Goal: Navigation & Orientation: Find specific page/section

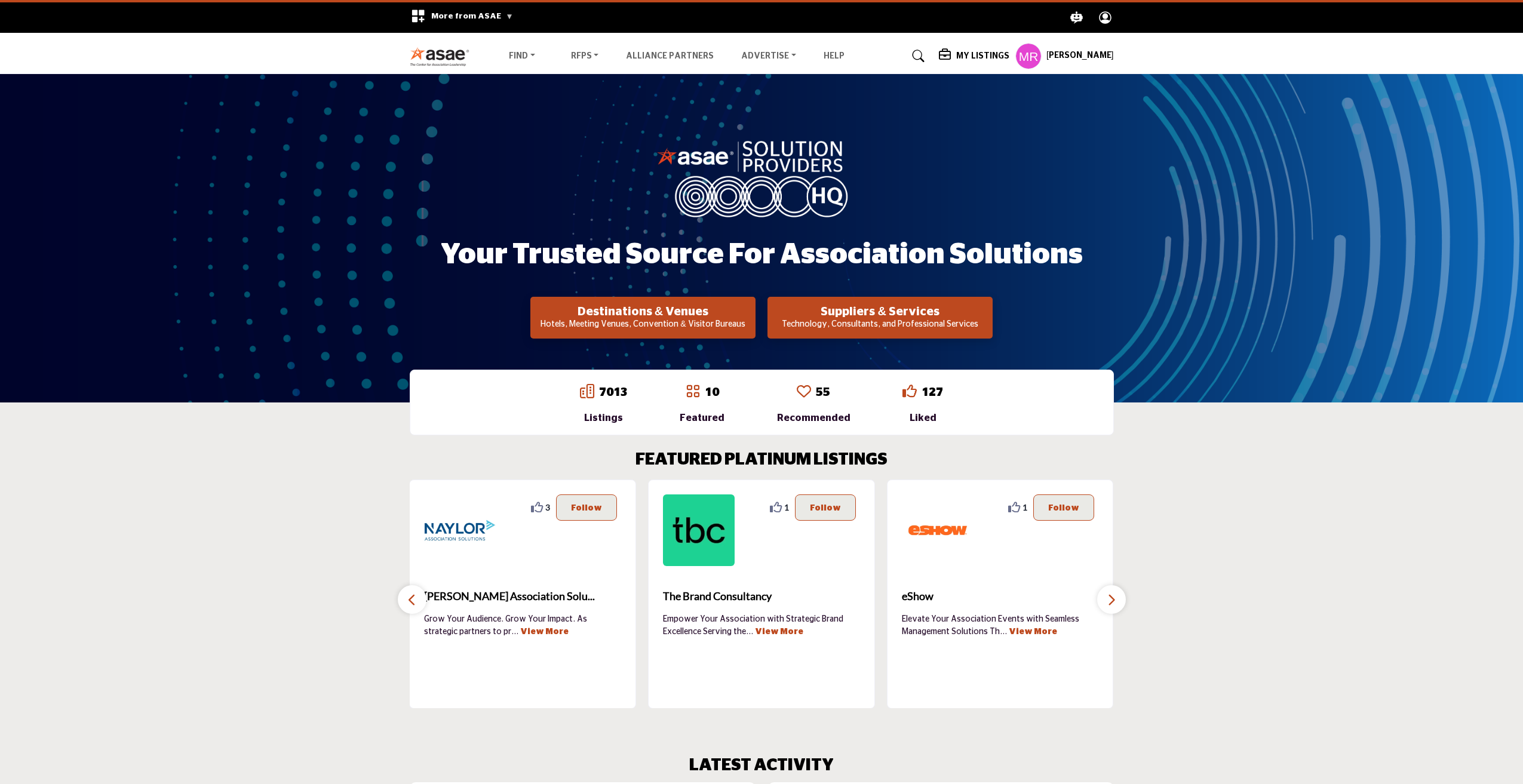
click at [413, 607] on button "button" at bounding box center [412, 599] width 29 height 29
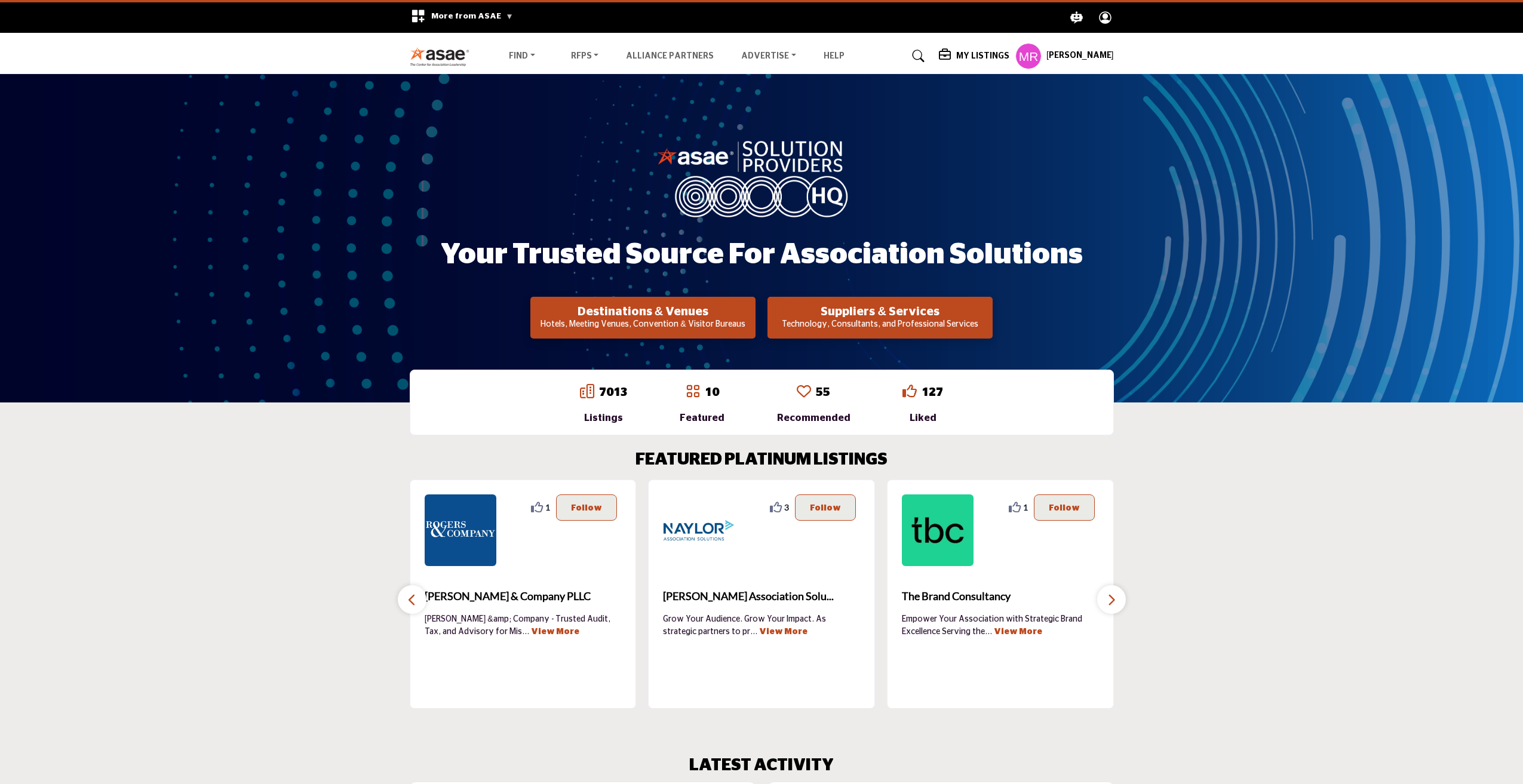
click at [413, 607] on button "button" at bounding box center [412, 599] width 29 height 29
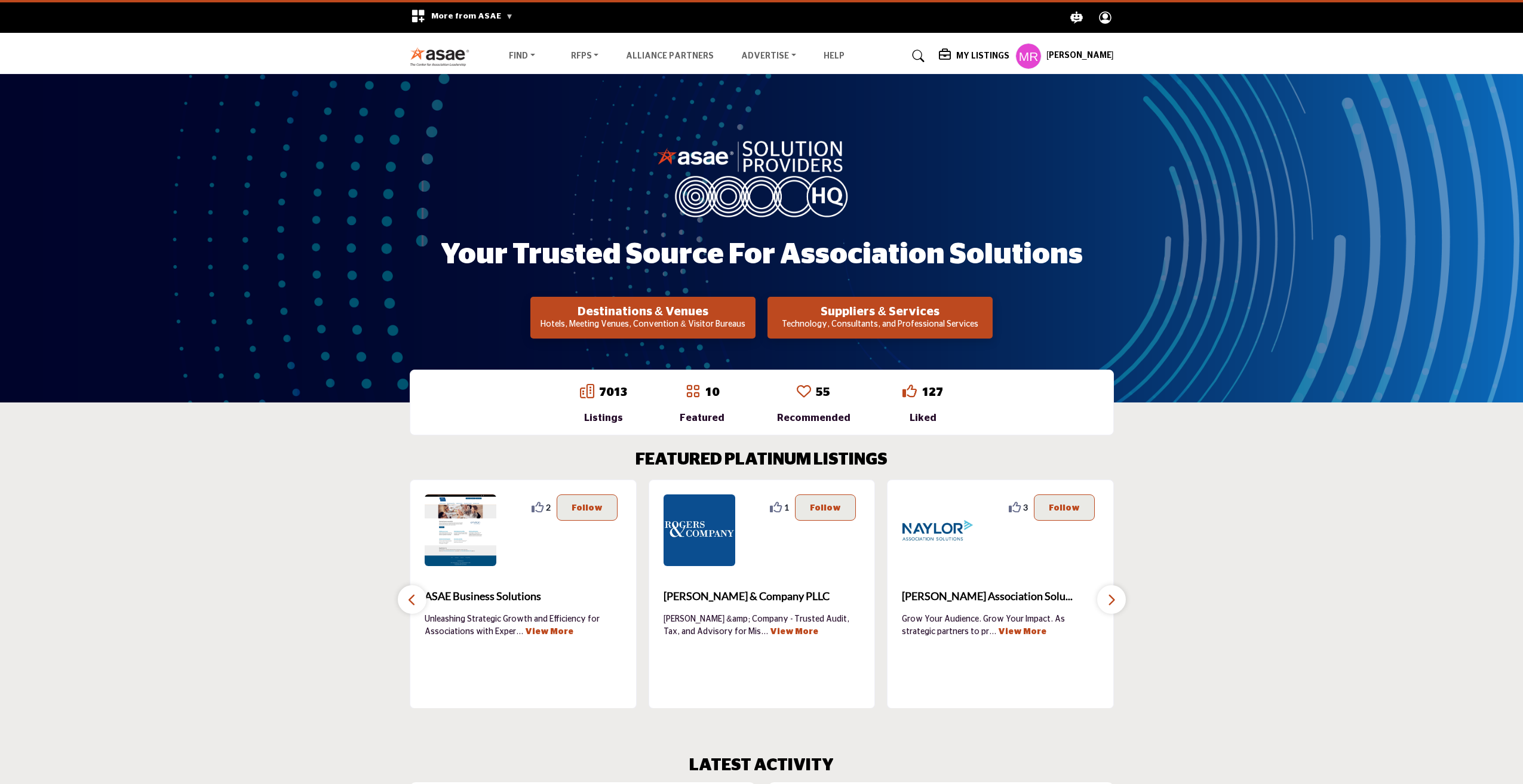
click at [413, 607] on button "button" at bounding box center [412, 599] width 29 height 29
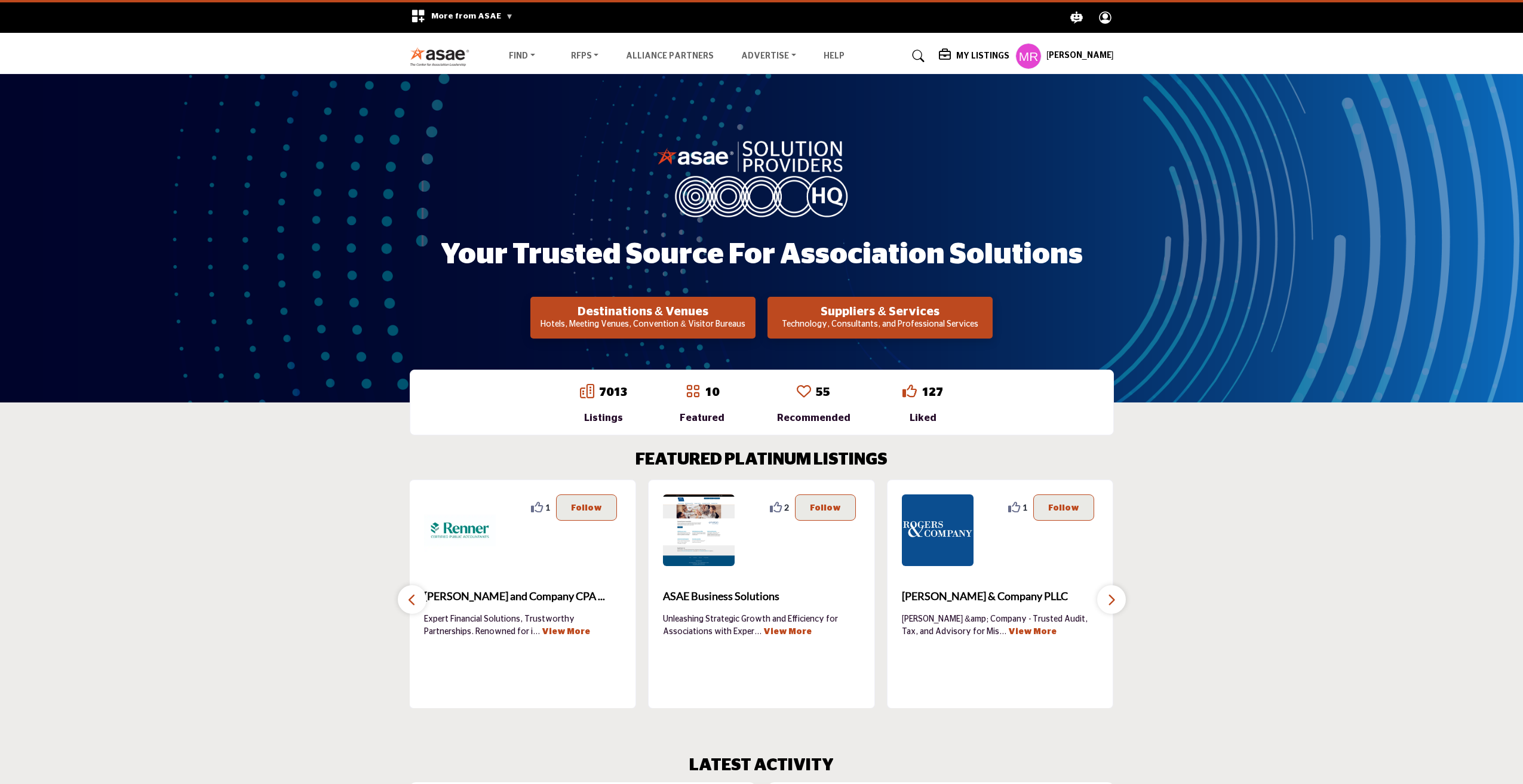
click at [413, 607] on button "button" at bounding box center [412, 599] width 29 height 29
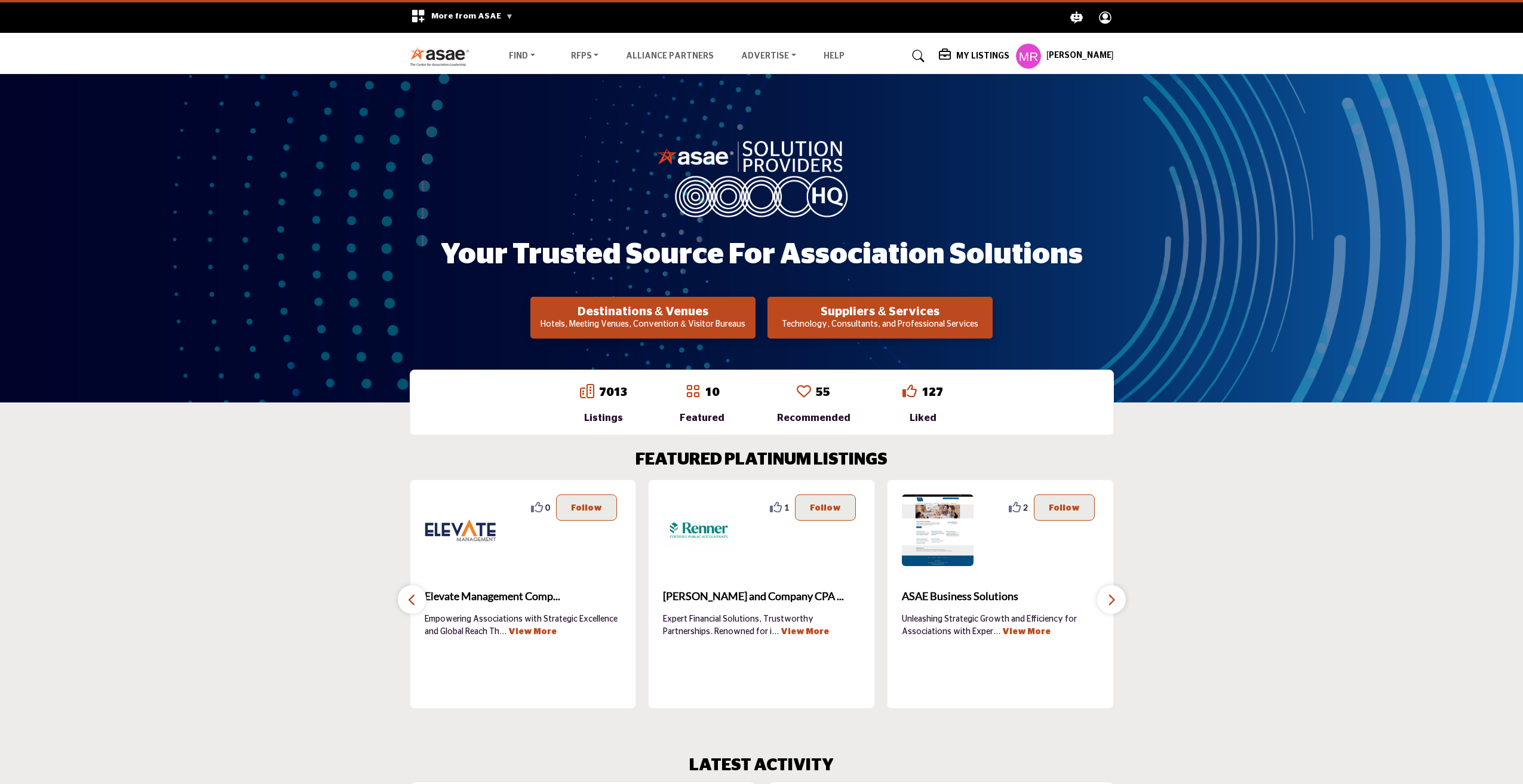
click at [413, 607] on button "button" at bounding box center [412, 599] width 29 height 29
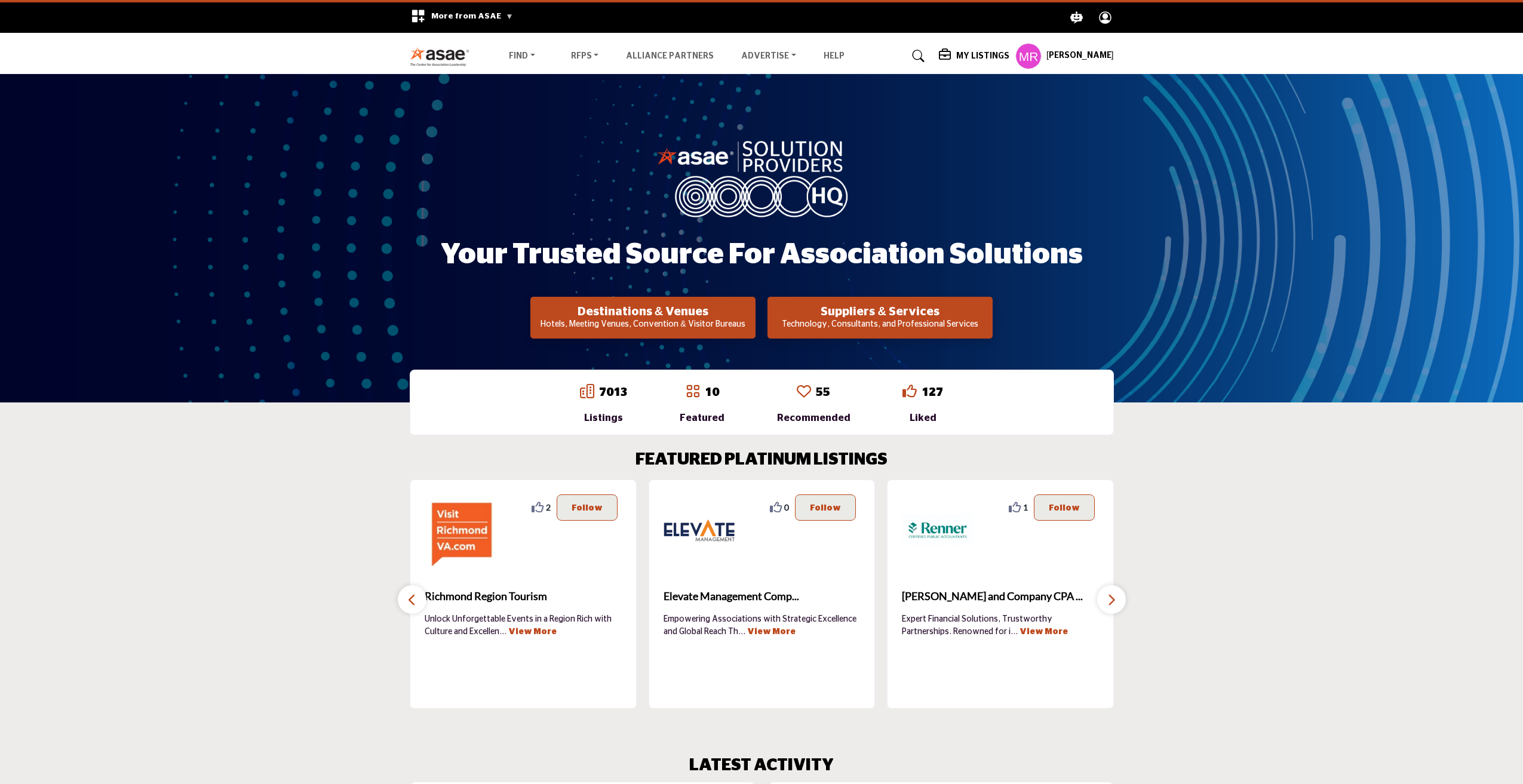
click at [413, 607] on button "button" at bounding box center [412, 599] width 29 height 29
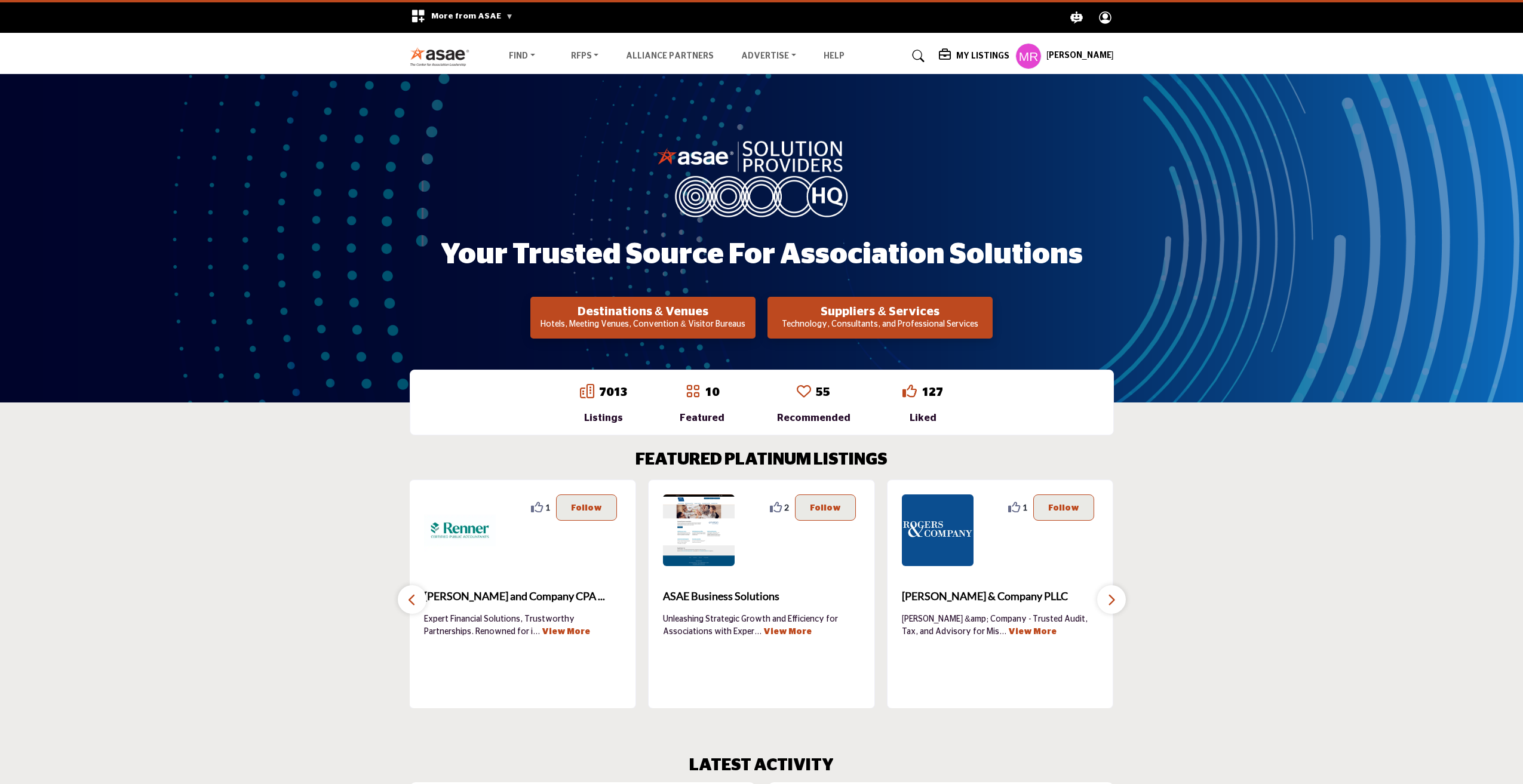
click at [1108, 597] on icon "button" at bounding box center [1111, 600] width 10 height 15
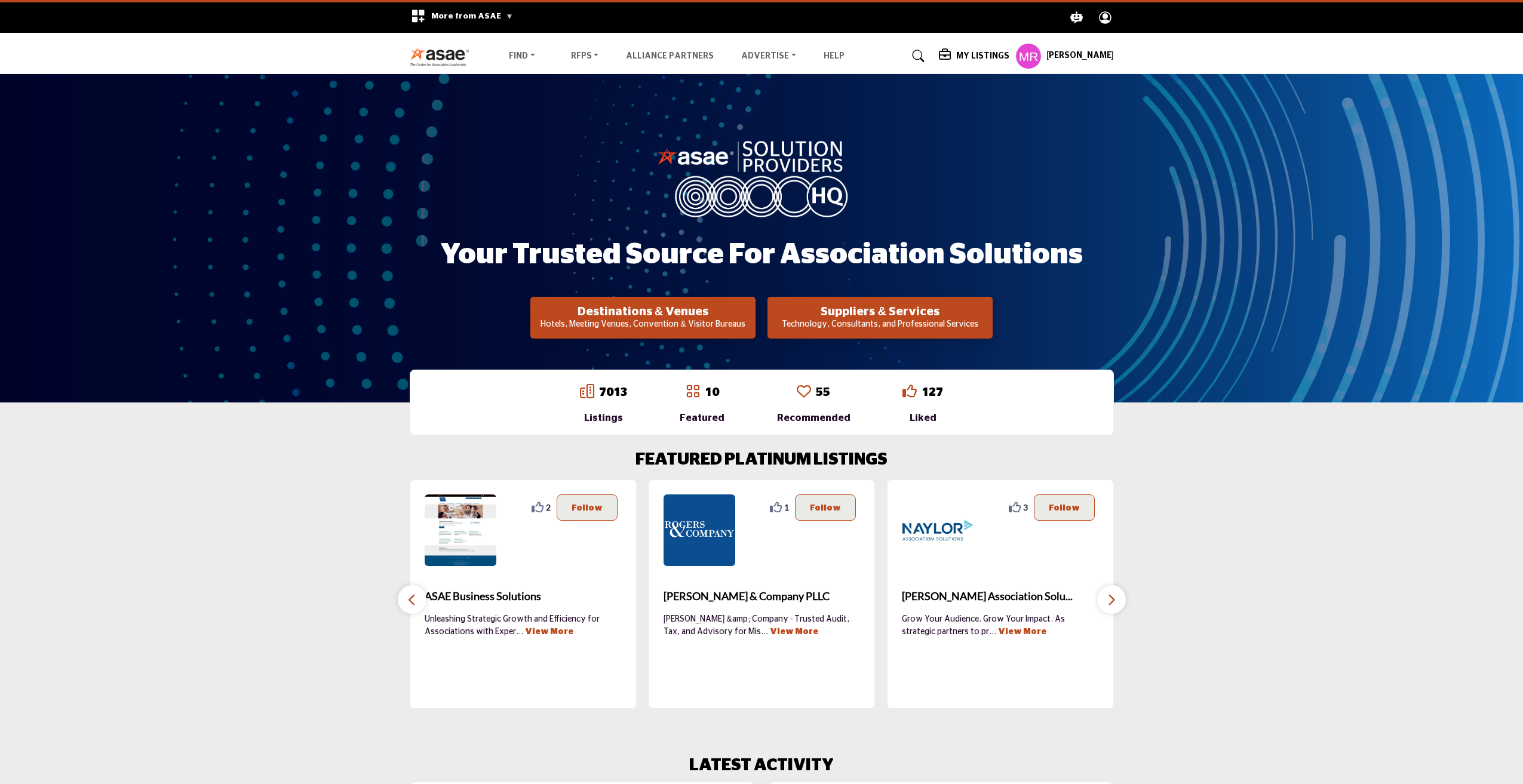
click at [1109, 598] on icon "button" at bounding box center [1111, 600] width 10 height 15
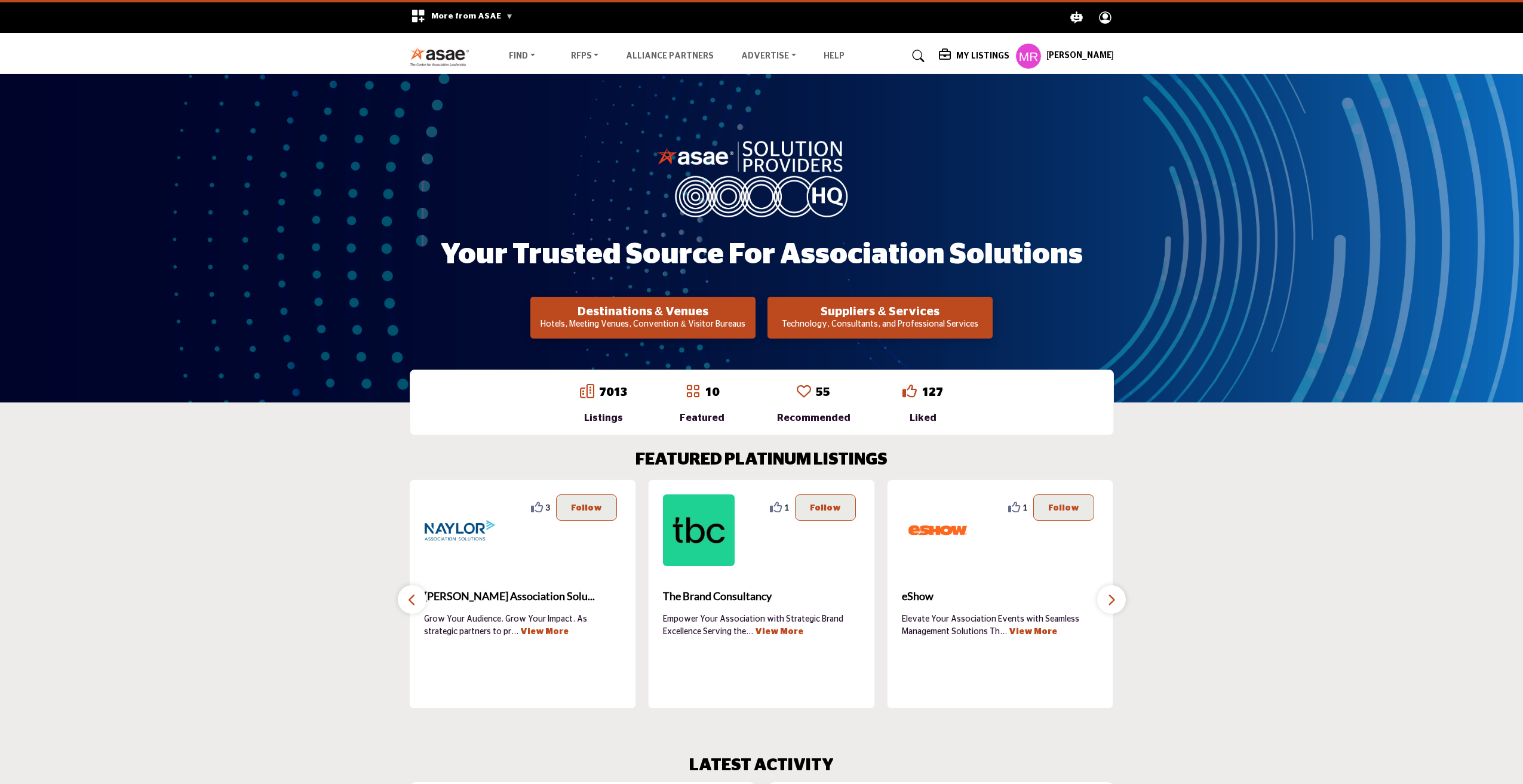
click at [1109, 598] on icon "button" at bounding box center [1111, 600] width 10 height 15
